Goal: Task Accomplishment & Management: Manage account settings

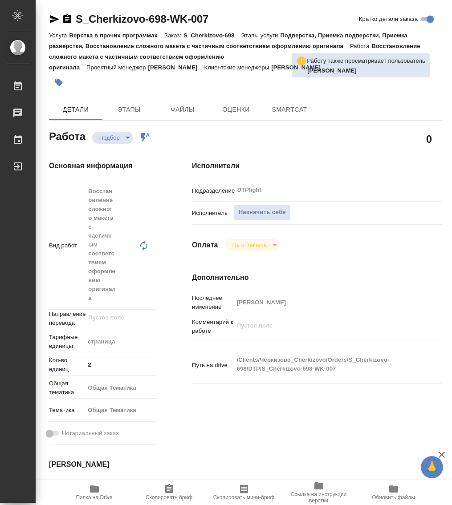
type textarea "x"
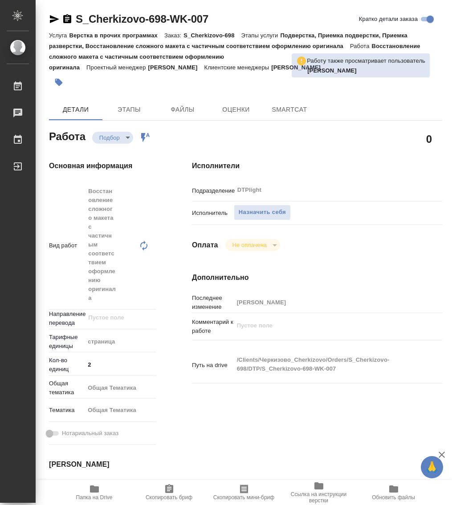
type textarea "x"
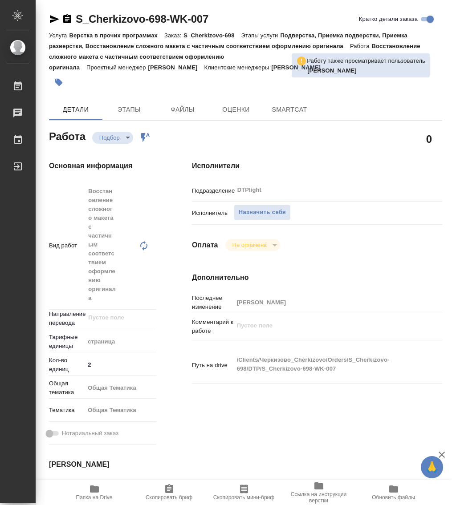
type textarea "x"
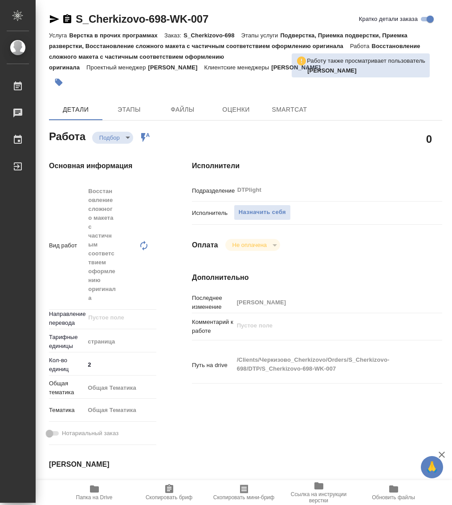
type textarea "x"
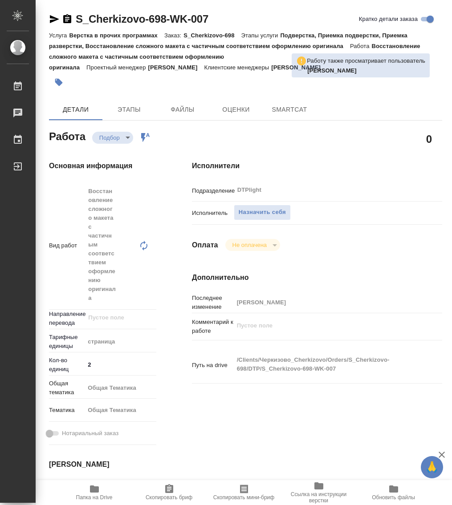
type textarea "x"
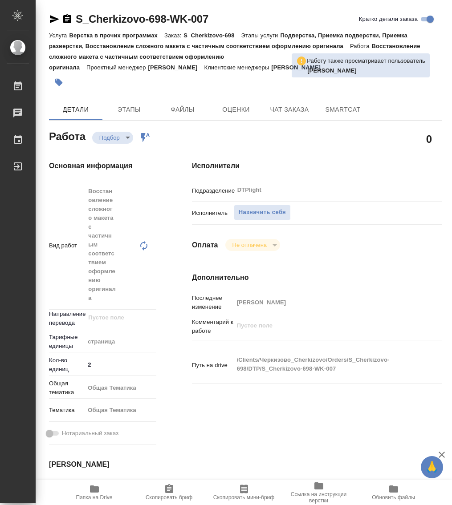
type textarea "x"
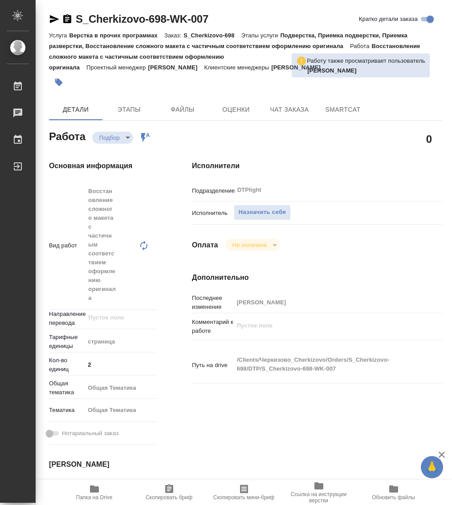
type textarea "x"
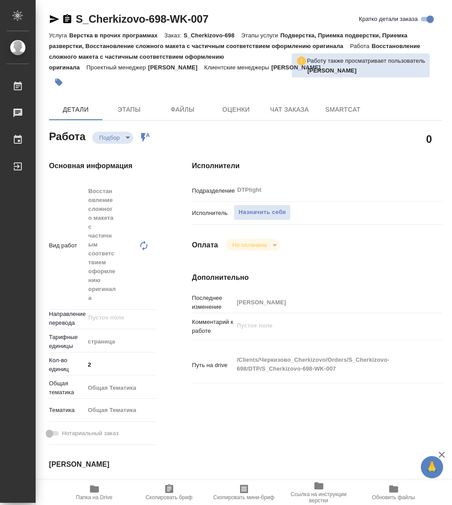
type textarea "x"
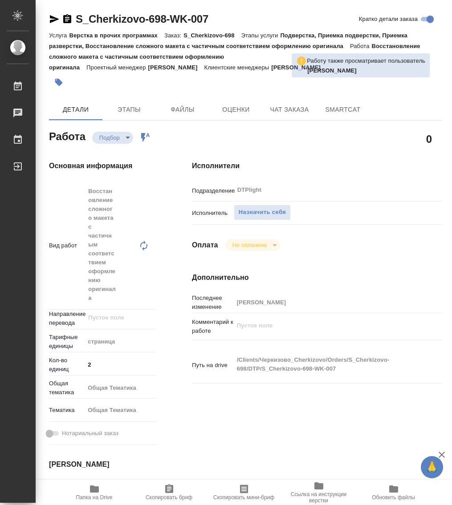
click at [98, 490] on icon "button" at bounding box center [94, 488] width 9 height 7
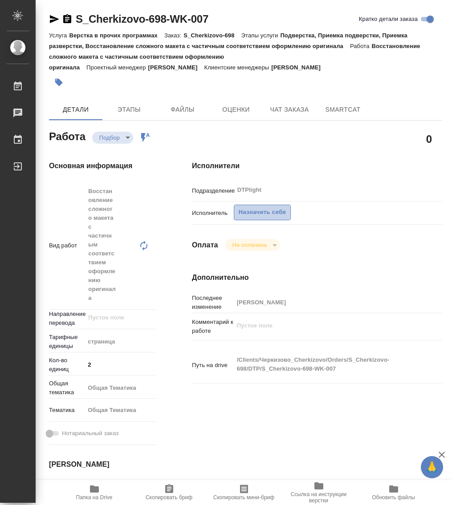
click at [269, 213] on span "Назначить себя" at bounding box center [262, 212] width 47 height 10
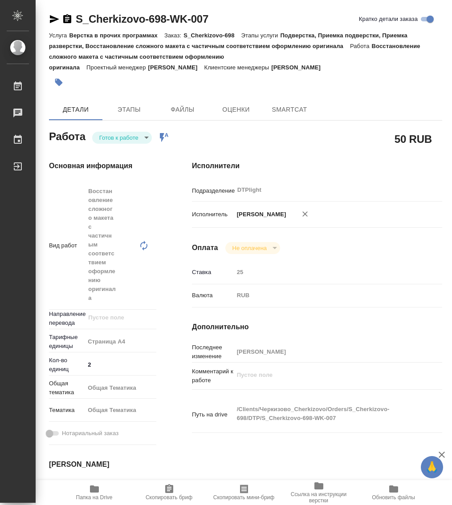
type textarea "x"
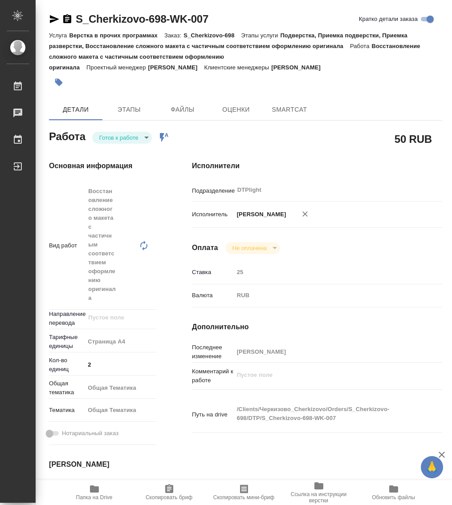
type textarea "x"
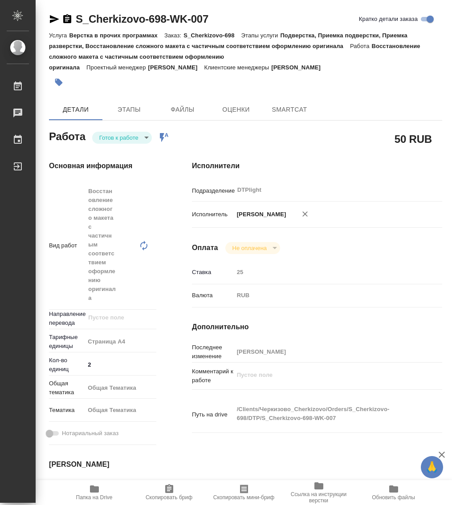
type textarea "x"
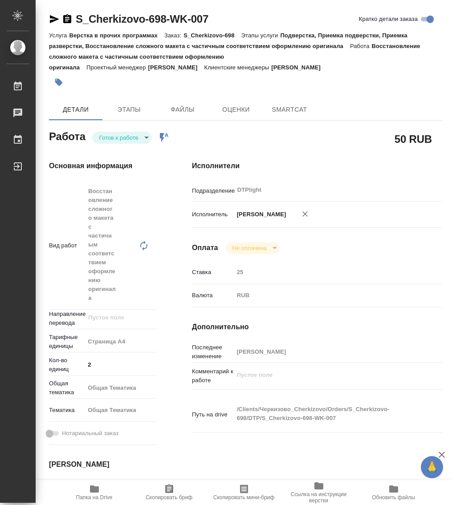
type textarea "x"
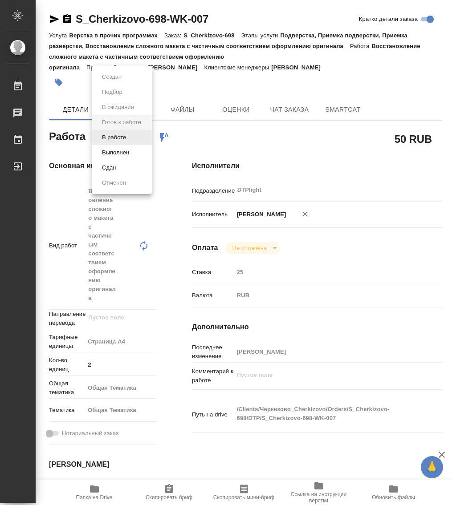
click at [137, 134] on body "🙏 .cls-1 fill:#fff; AWATERA Работы Чаты График Выйти S_Cherkizovo-698-WK-007 Кр…" at bounding box center [226, 252] width 452 height 505
type textarea "x"
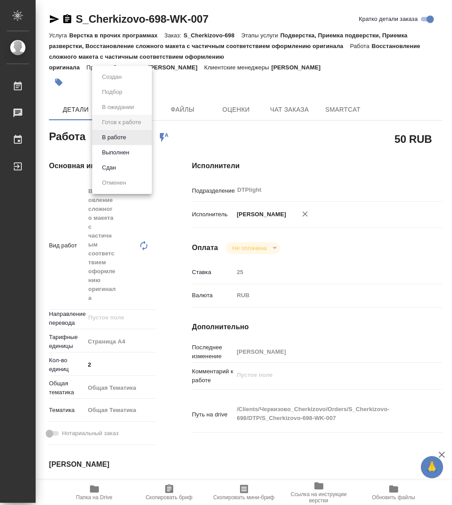
type textarea "x"
click at [125, 139] on button "В работе" at bounding box center [113, 138] width 29 height 10
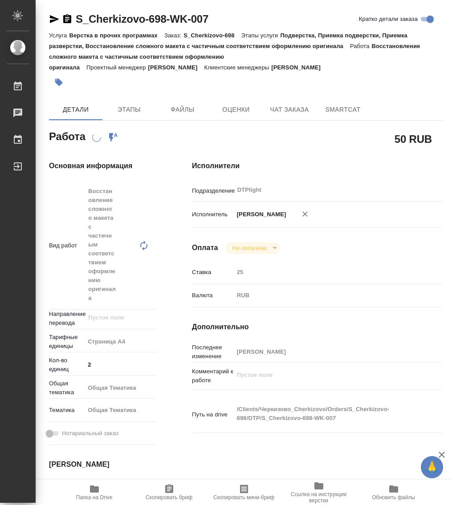
type textarea "x"
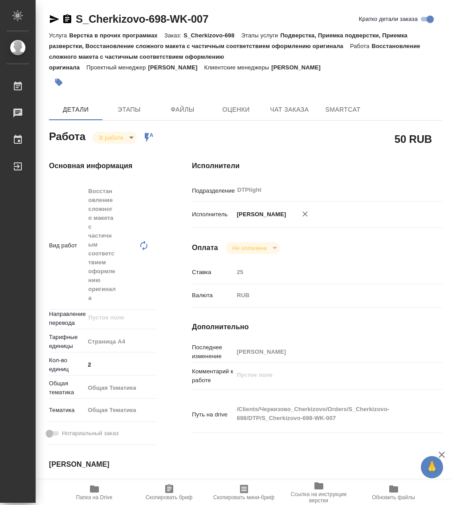
type textarea "x"
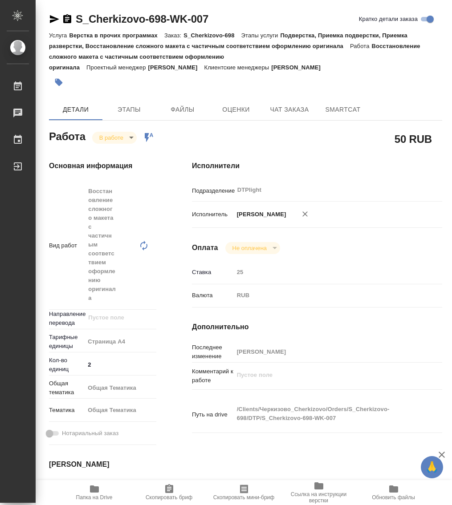
type textarea "x"
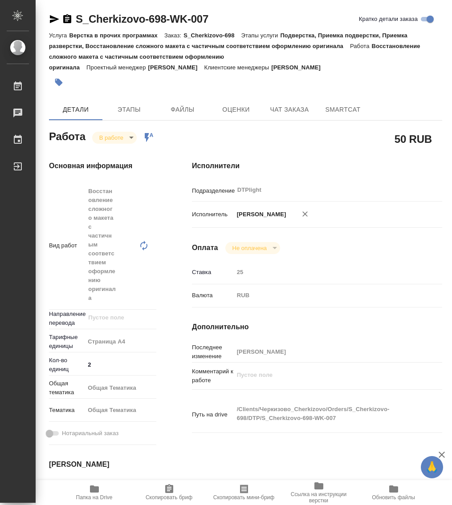
type textarea "x"
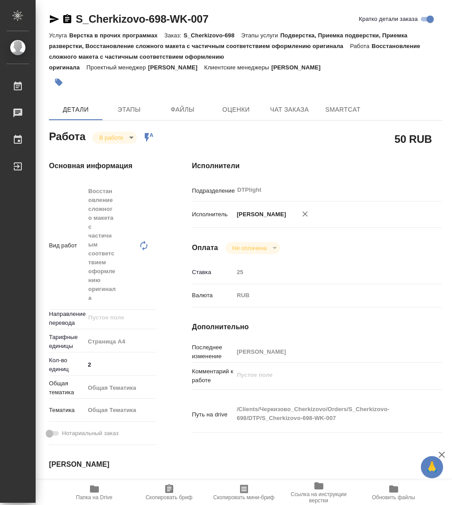
click at [67, 23] on icon "button" at bounding box center [67, 19] width 11 height 11
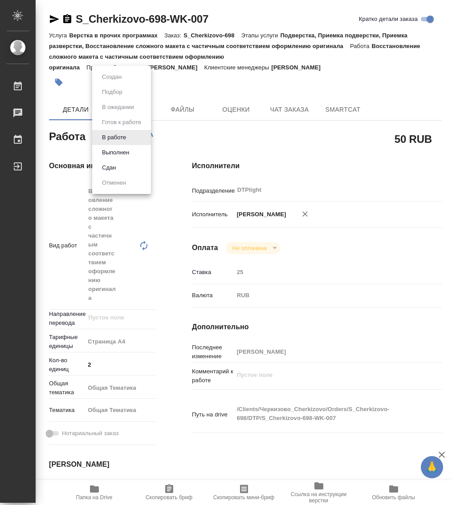
click at [111, 141] on body "🙏 .cls-1 fill:#fff; AWATERA Работы 0 Чаты График Выйти S_Cherkizovo-698-WK-007 …" at bounding box center [226, 252] width 452 height 505
click at [115, 153] on button "Выполнен" at bounding box center [115, 153] width 32 height 10
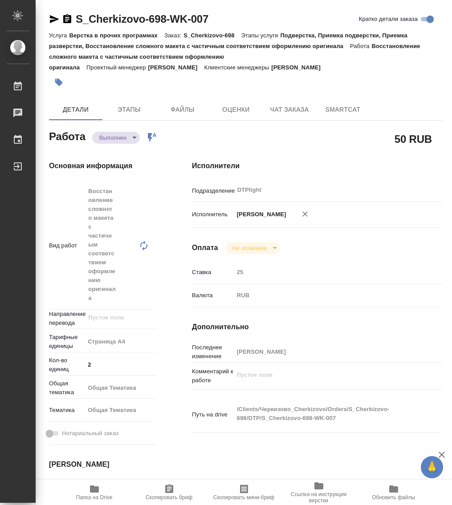
type textarea "x"
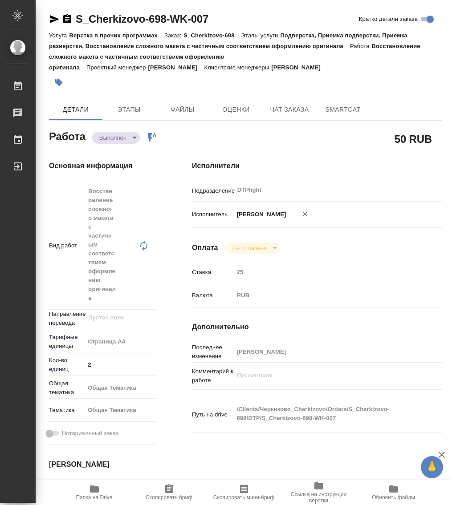
type textarea "x"
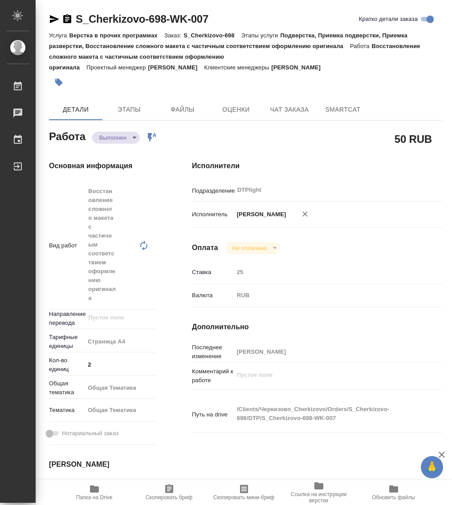
type textarea "x"
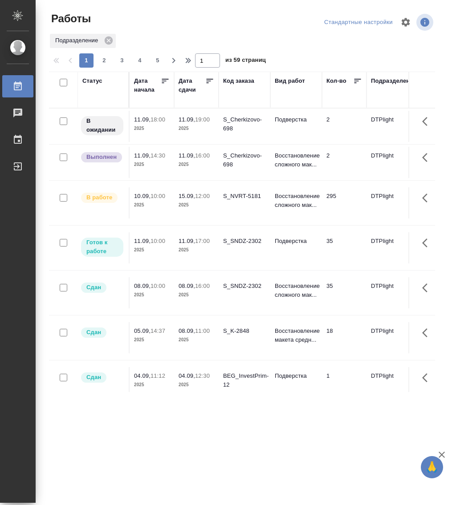
click at [94, 81] on div "Статус" at bounding box center [92, 81] width 20 height 9
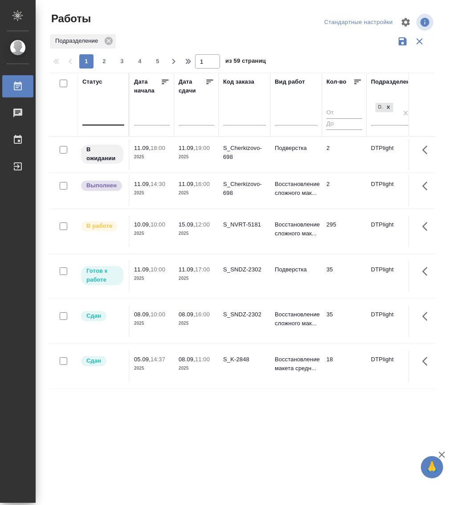
click at [103, 123] on div at bounding box center [103, 117] width 42 height 17
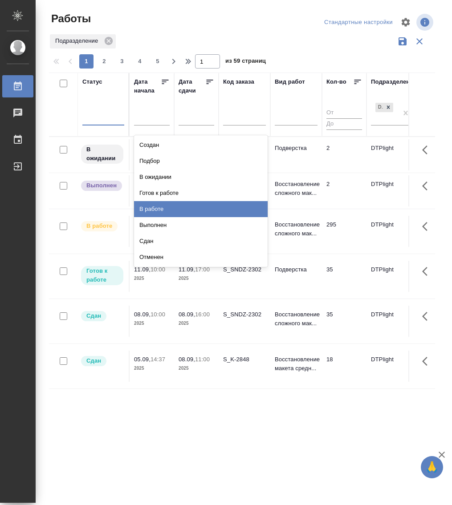
click at [162, 206] on div "В работе" at bounding box center [200, 209] width 133 height 16
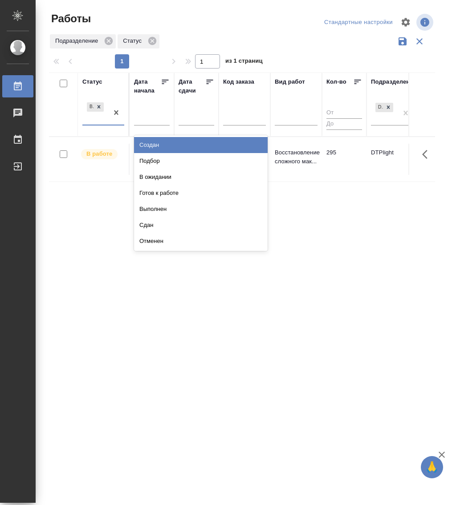
click at [107, 124] on div "В работе" at bounding box center [95, 113] width 26 height 24
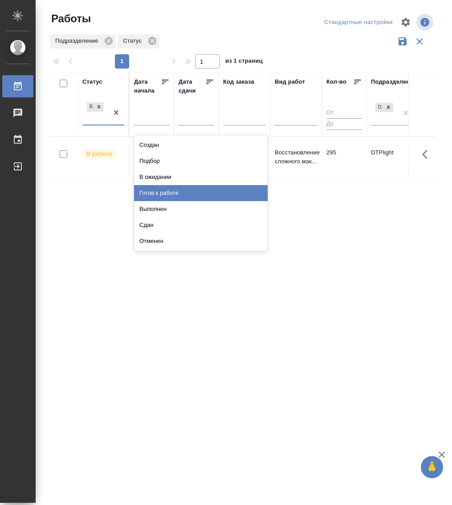
click at [178, 191] on div "Готов к работе" at bounding box center [200, 193] width 133 height 16
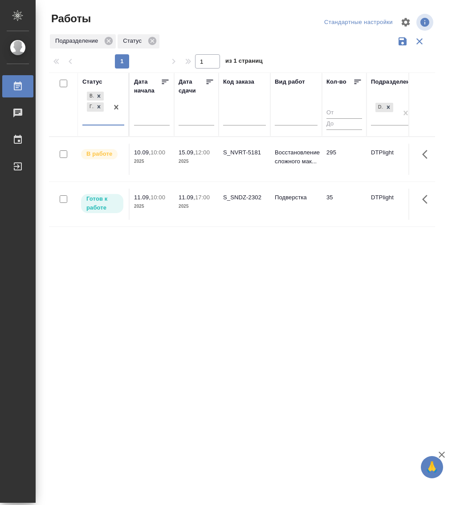
click at [165, 194] on p "10:00" at bounding box center [157, 197] width 15 height 7
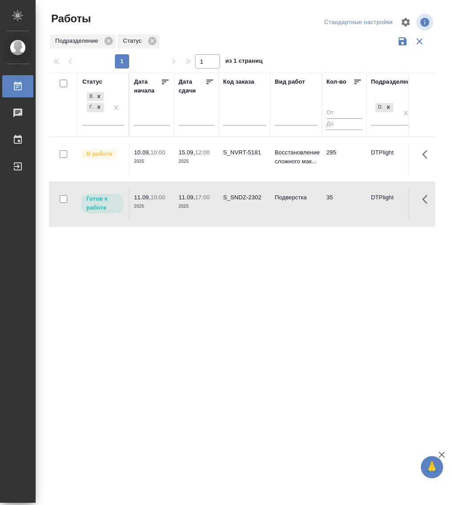
click at [165, 194] on p "10:00" at bounding box center [157, 197] width 15 height 7
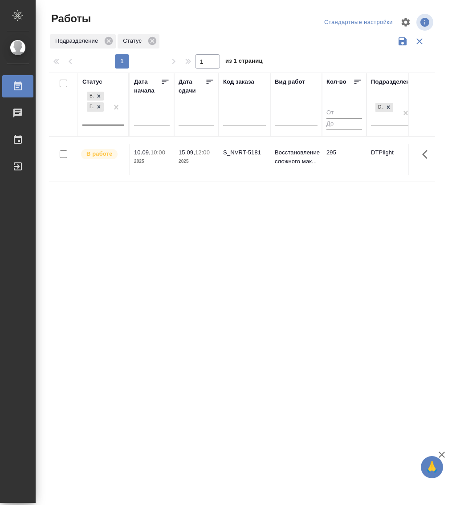
click at [98, 124] on div "В работе [PERSON_NAME] к работе" at bounding box center [95, 107] width 26 height 35
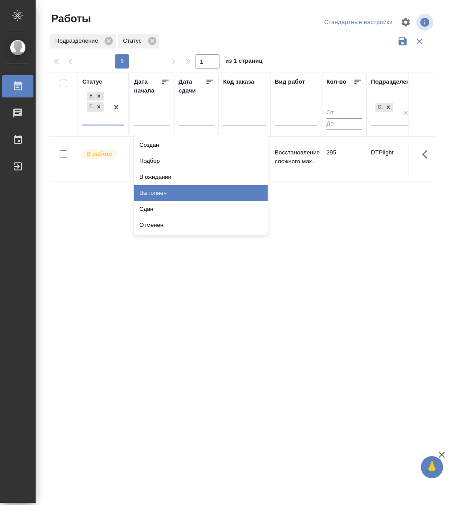
click at [164, 189] on div "Выполнен" at bounding box center [200, 193] width 133 height 16
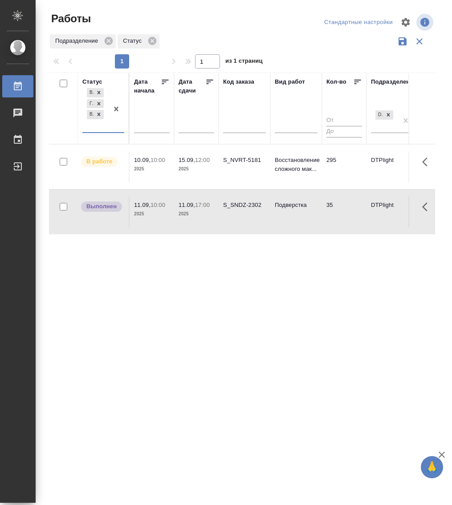
click at [102, 130] on div "В работе [PERSON_NAME] к работе Выполнен" at bounding box center [95, 109] width 26 height 46
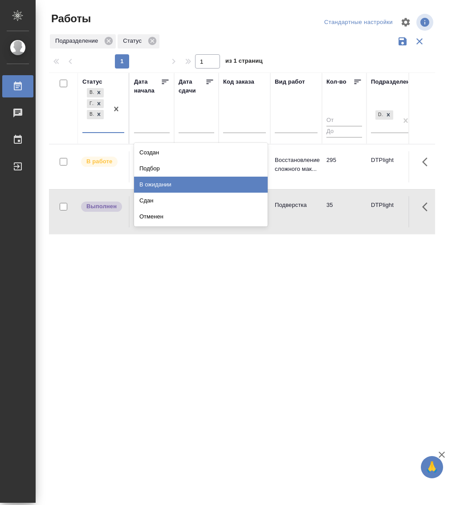
click at [164, 187] on div "В ожидании" at bounding box center [200, 185] width 133 height 16
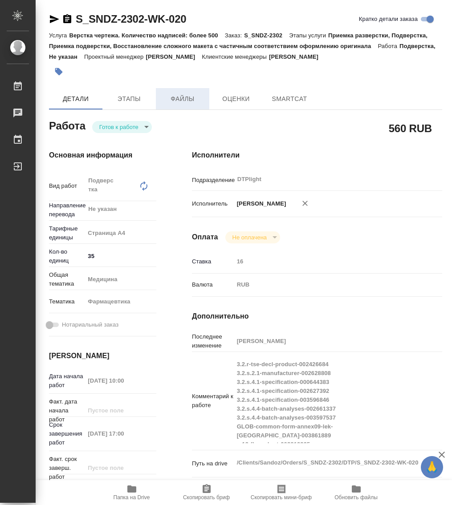
type textarea "x"
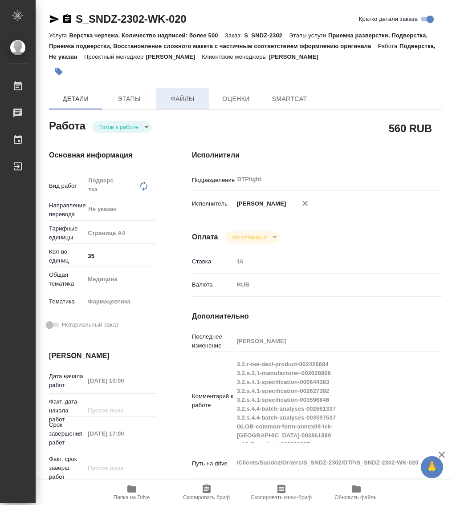
type textarea "x"
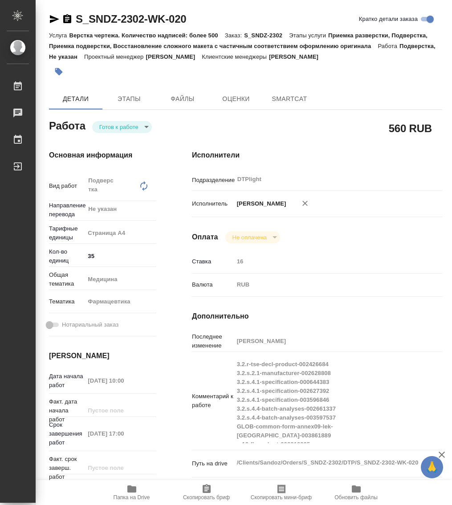
type textarea "x"
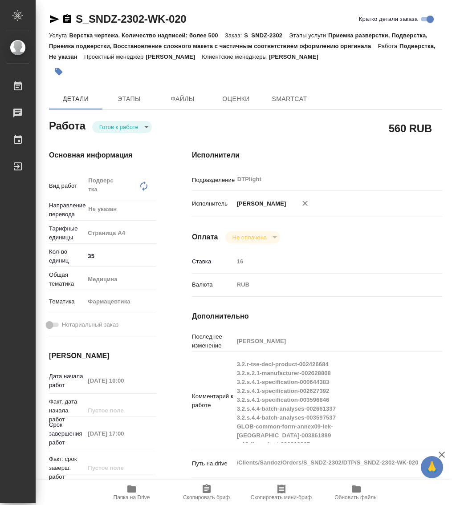
type textarea "x"
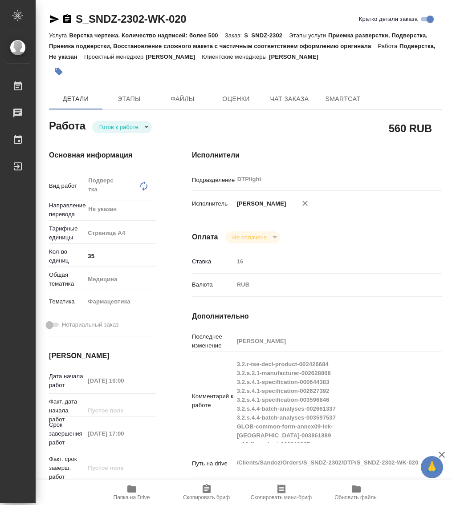
click at [68, 15] on icon "button" at bounding box center [67, 18] width 8 height 9
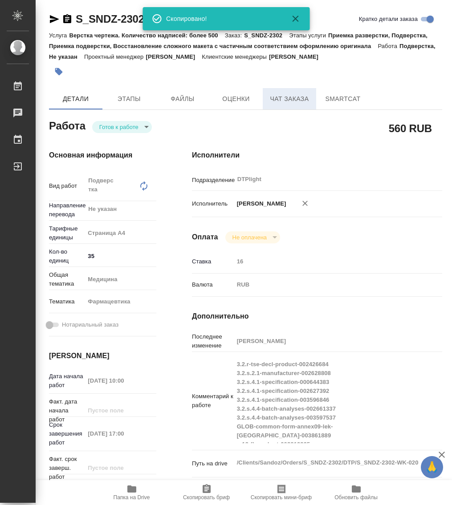
type textarea "x"
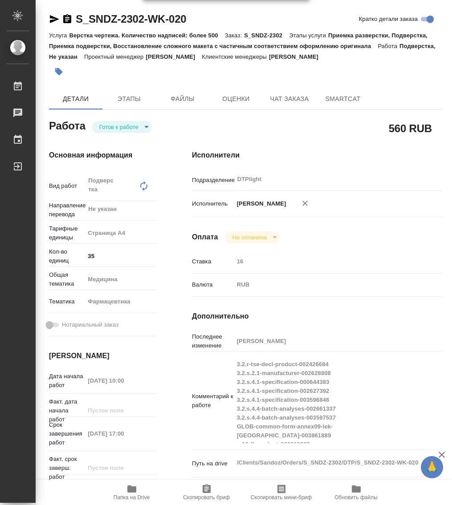
type textarea "x"
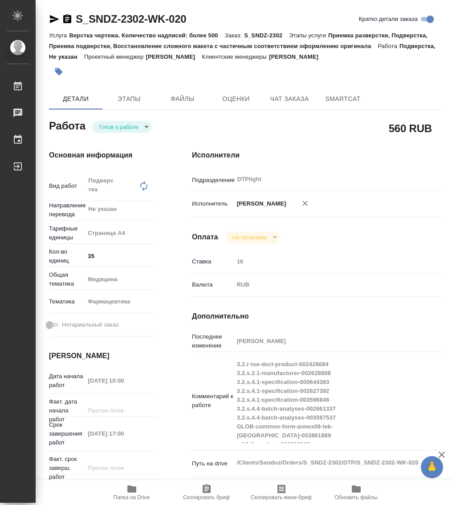
click at [116, 126] on body "🙏 .cls-1 fill:#fff; AWATERA Работы 0 Чаты График Выйти S_SNDZ-2302-WK-020 Кратк…" at bounding box center [226, 252] width 452 height 505
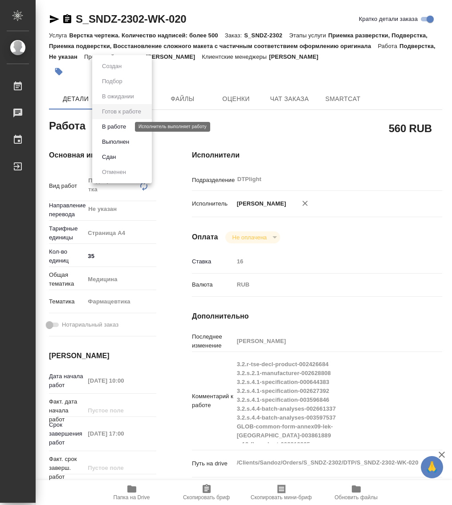
click at [120, 126] on button "В работе" at bounding box center [113, 127] width 29 height 10
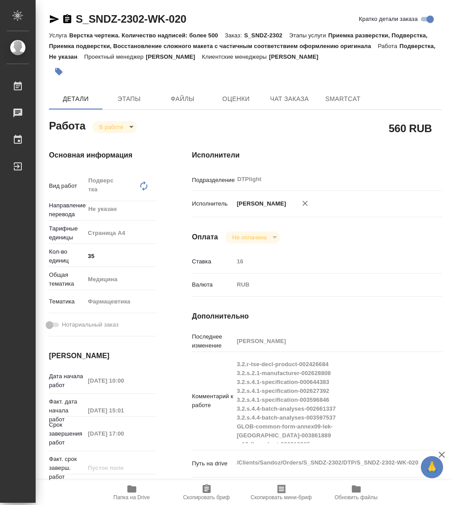
type textarea "x"
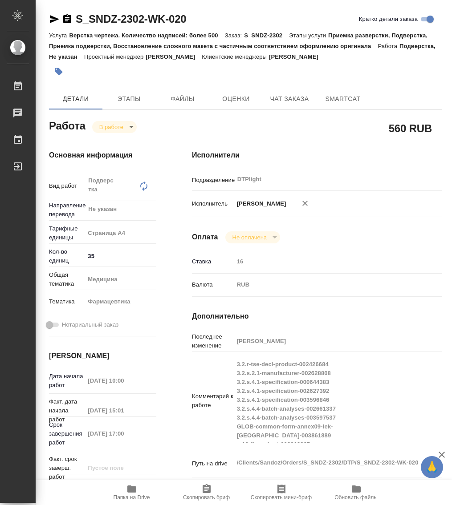
type textarea "x"
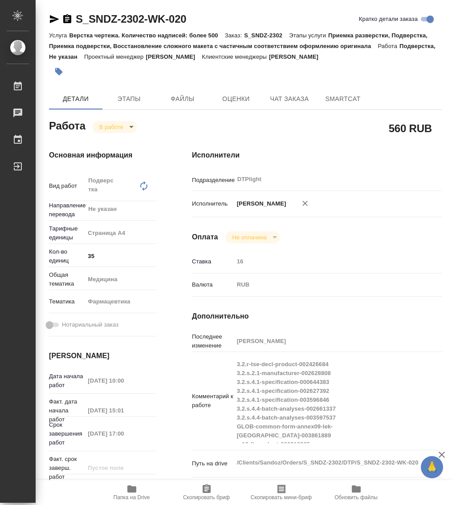
type textarea "x"
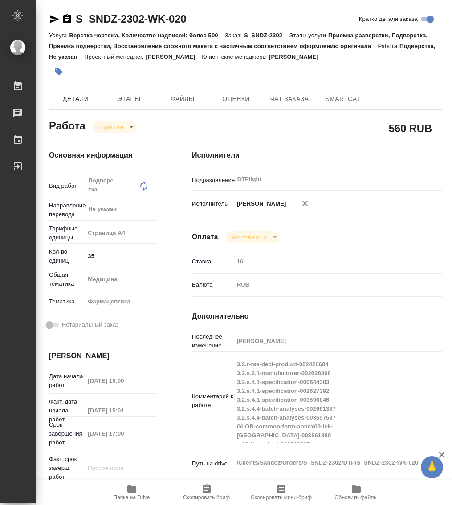
type textarea "x"
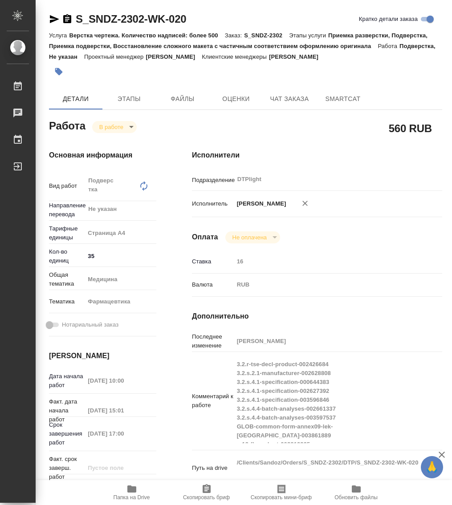
type textarea "x"
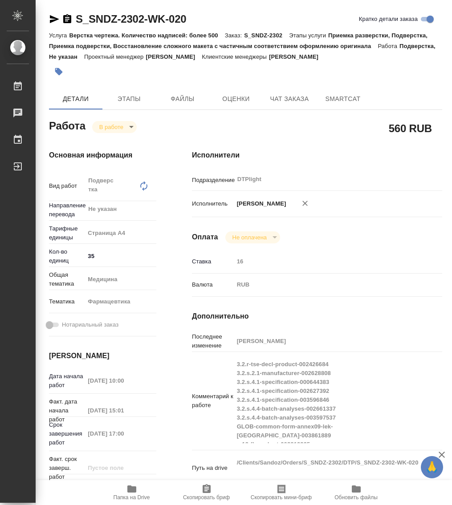
click at [137, 491] on span "Папка на Drive" at bounding box center [132, 492] width 64 height 17
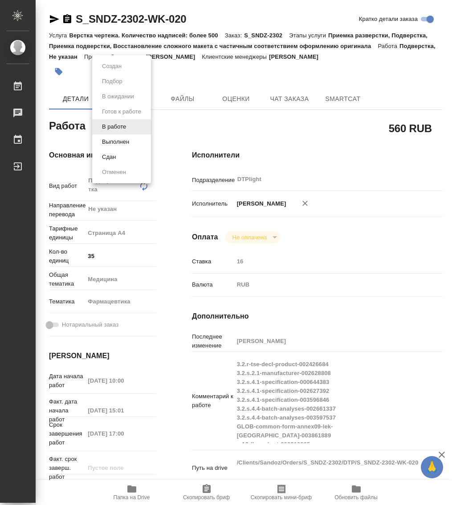
click at [106, 123] on body "🙏 .cls-1 fill:#fff; AWATERA Работы 0 Чаты График Выйти S_SNDZ-2302-WK-020 Кратк…" at bounding box center [226, 252] width 452 height 505
click at [117, 144] on button "Выполнен" at bounding box center [115, 142] width 32 height 10
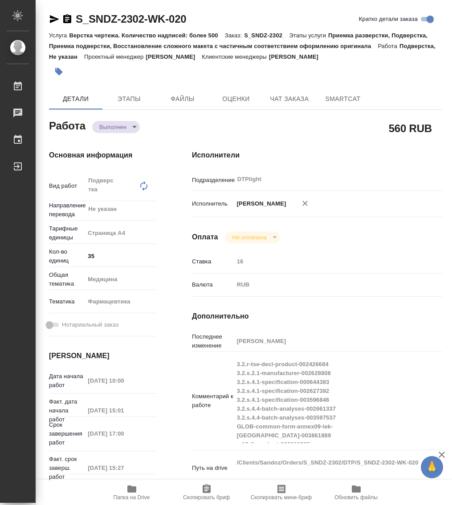
type textarea "x"
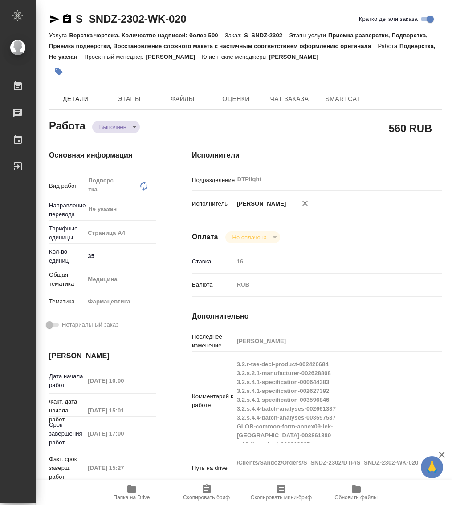
type textarea "x"
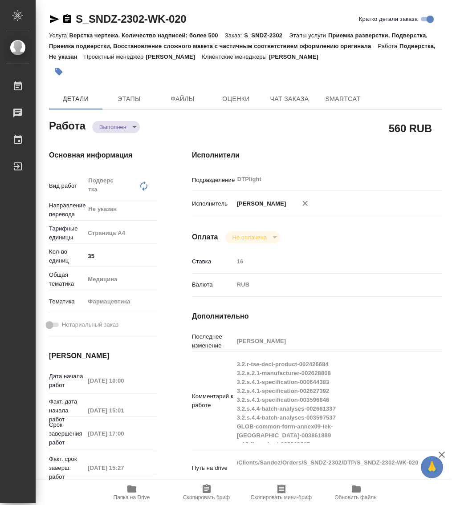
type textarea "x"
